Goal: Transaction & Acquisition: Purchase product/service

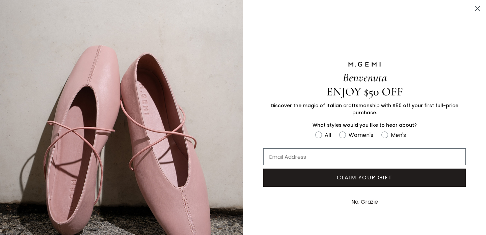
click at [476, 8] on circle "Close dialog" at bounding box center [477, 8] width 11 height 11
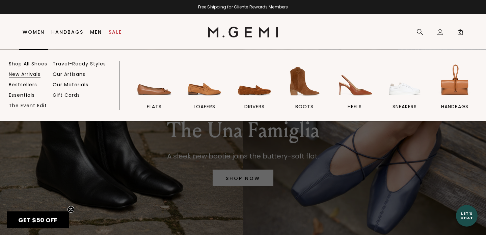
click at [30, 74] on link "New Arrivals" at bounding box center [25, 74] width 32 height 6
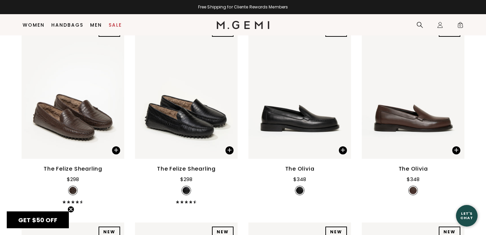
scroll to position [310, 0]
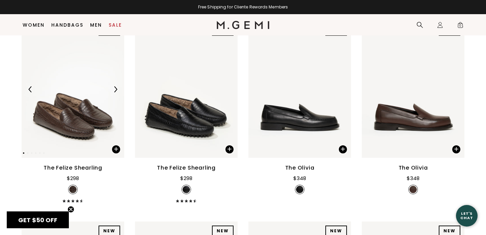
click at [115, 89] on img at bounding box center [115, 89] width 6 height 6
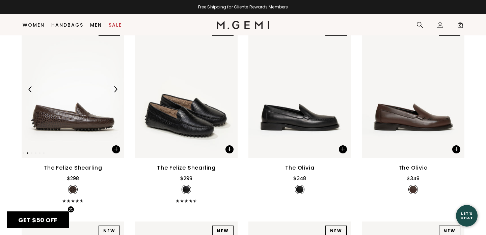
click at [115, 89] on img at bounding box center [115, 89] width 6 height 6
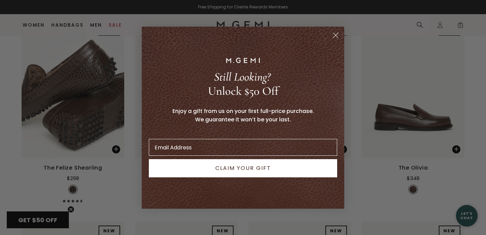
click at [335, 36] on circle "Close dialog" at bounding box center [335, 34] width 11 height 11
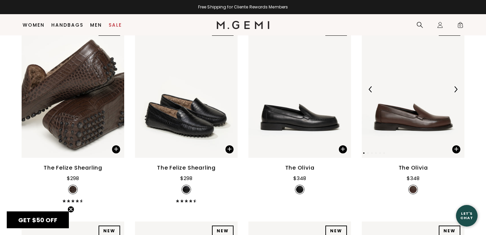
click at [458, 88] on img at bounding box center [455, 89] width 6 height 6
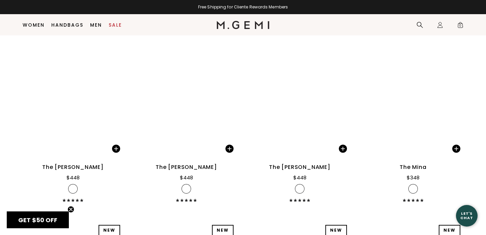
scroll to position [1283, 0]
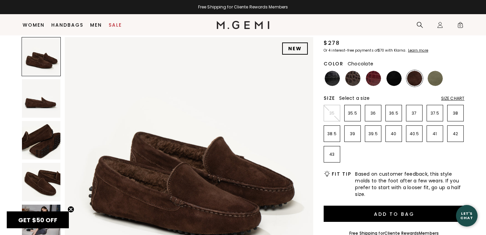
scroll to position [50, 0]
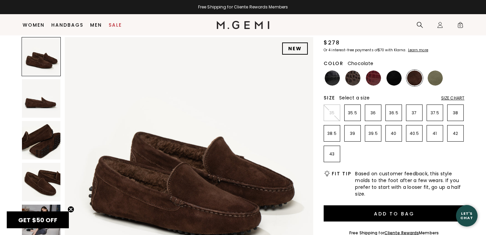
click at [43, 174] on img at bounding box center [41, 182] width 38 height 38
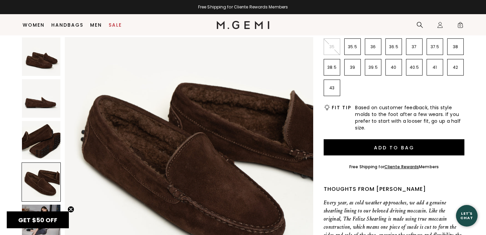
scroll to position [122, 0]
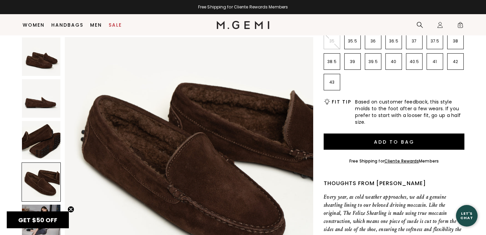
click at [72, 209] on circle "Close teaser" at bounding box center [71, 209] width 6 height 6
click at [50, 214] on img at bounding box center [41, 224] width 38 height 38
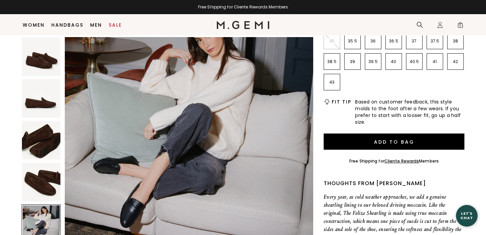
scroll to position [1060, 0]
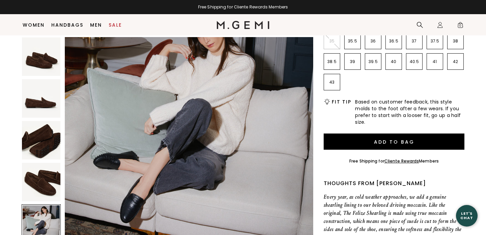
click at [125, 163] on img at bounding box center [189, 122] width 248 height 248
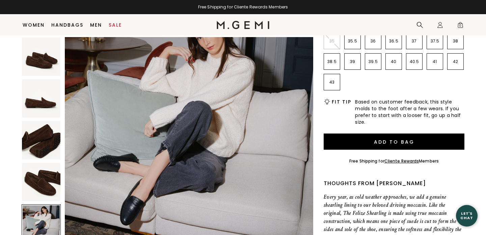
click at [47, 59] on img at bounding box center [41, 56] width 38 height 38
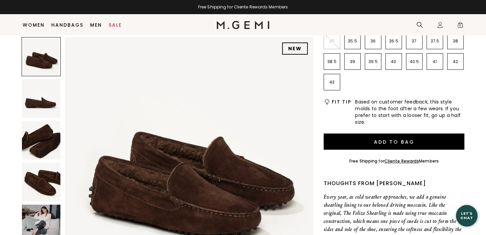
scroll to position [0, 0]
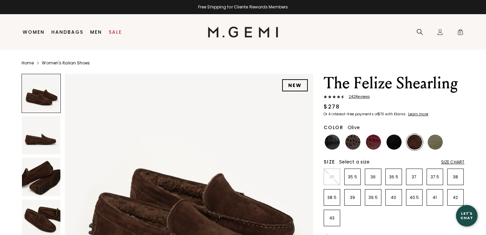
click at [433, 142] on img at bounding box center [434, 142] width 15 height 15
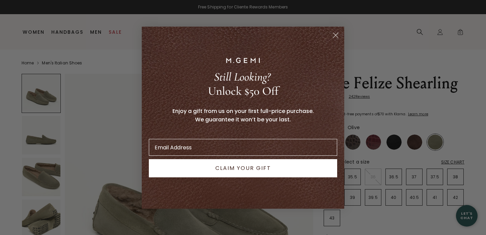
click at [339, 34] on circle "Close dialog" at bounding box center [335, 34] width 11 height 11
